Goal: Information Seeking & Learning: Learn about a topic

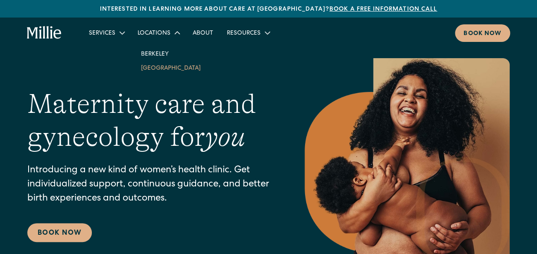
click at [156, 67] on link "[GEOGRAPHIC_DATA]" at bounding box center [170, 68] width 73 height 14
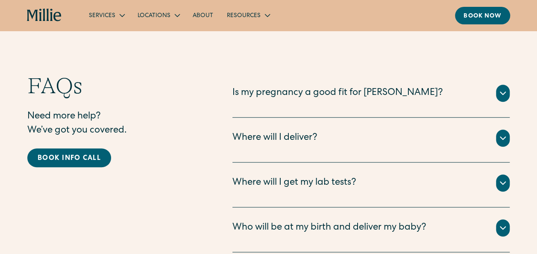
scroll to position [1849, 0]
click at [503, 88] on icon at bounding box center [503, 93] width 10 height 10
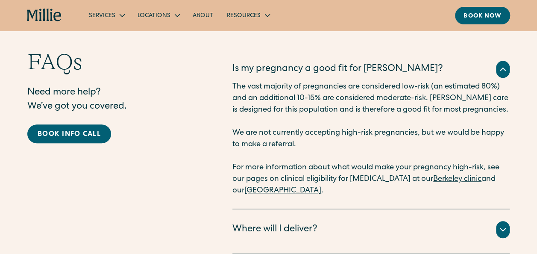
scroll to position [1873, 0]
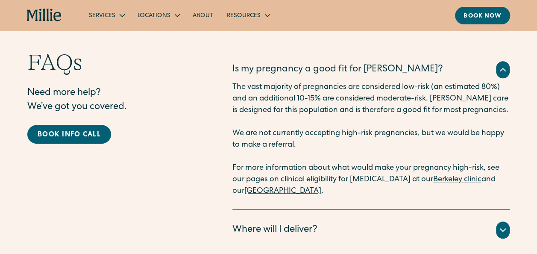
click at [285, 187] on link "[GEOGRAPHIC_DATA]" at bounding box center [282, 191] width 77 height 8
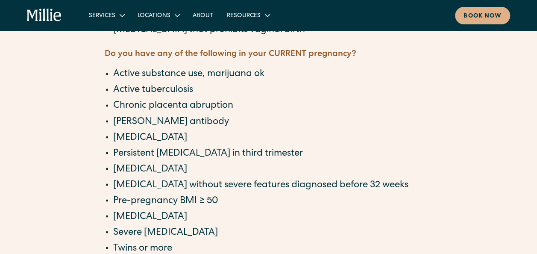
scroll to position [703, 0]
